Goal: Task Accomplishment & Management: Manage account settings

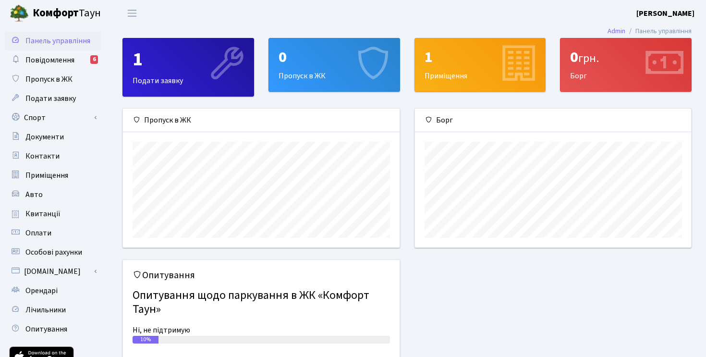
scroll to position [139, 276]
click at [50, 216] on span "Квитанції" at bounding box center [42, 213] width 35 height 11
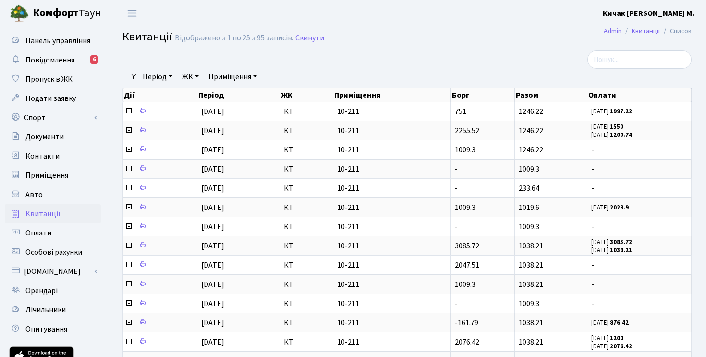
select select "25"
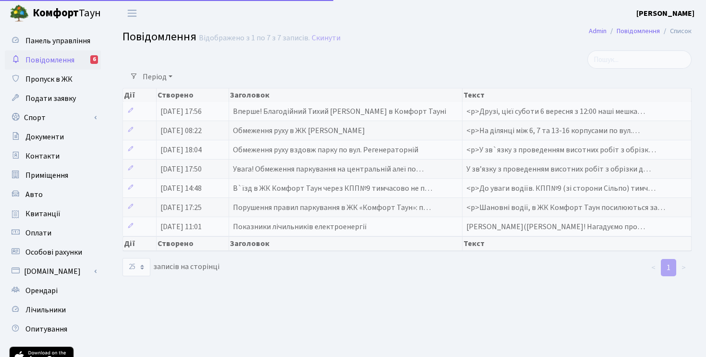
select select "25"
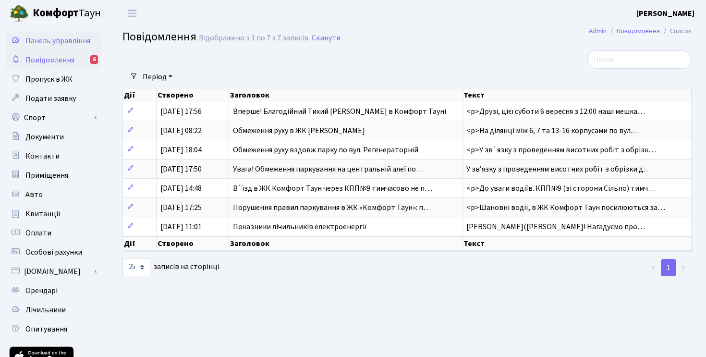
click at [68, 45] on span "Панель управління" at bounding box center [57, 41] width 65 height 11
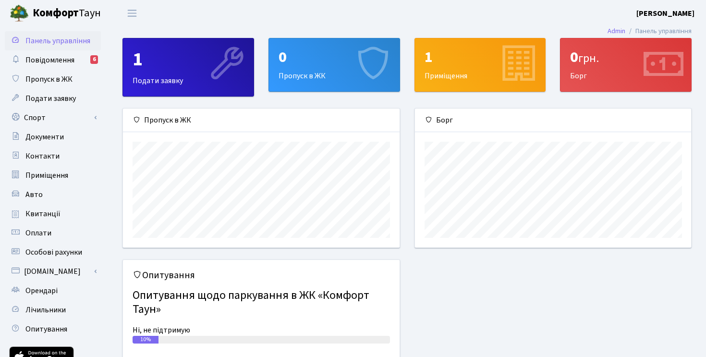
scroll to position [139, 276]
click at [581, 78] on div "0 грн. Борг" at bounding box center [625, 64] width 131 height 53
click at [678, 18] on b "Кичак [PERSON_NAME] М." at bounding box center [665, 13] width 58 height 11
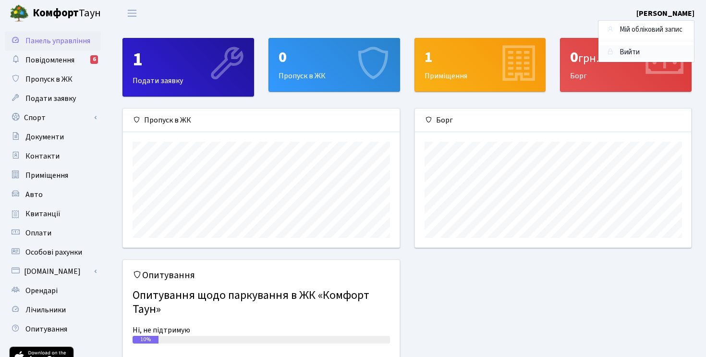
click at [645, 54] on link "Вийти" at bounding box center [646, 52] width 96 height 15
